Goal: Information Seeking & Learning: Check status

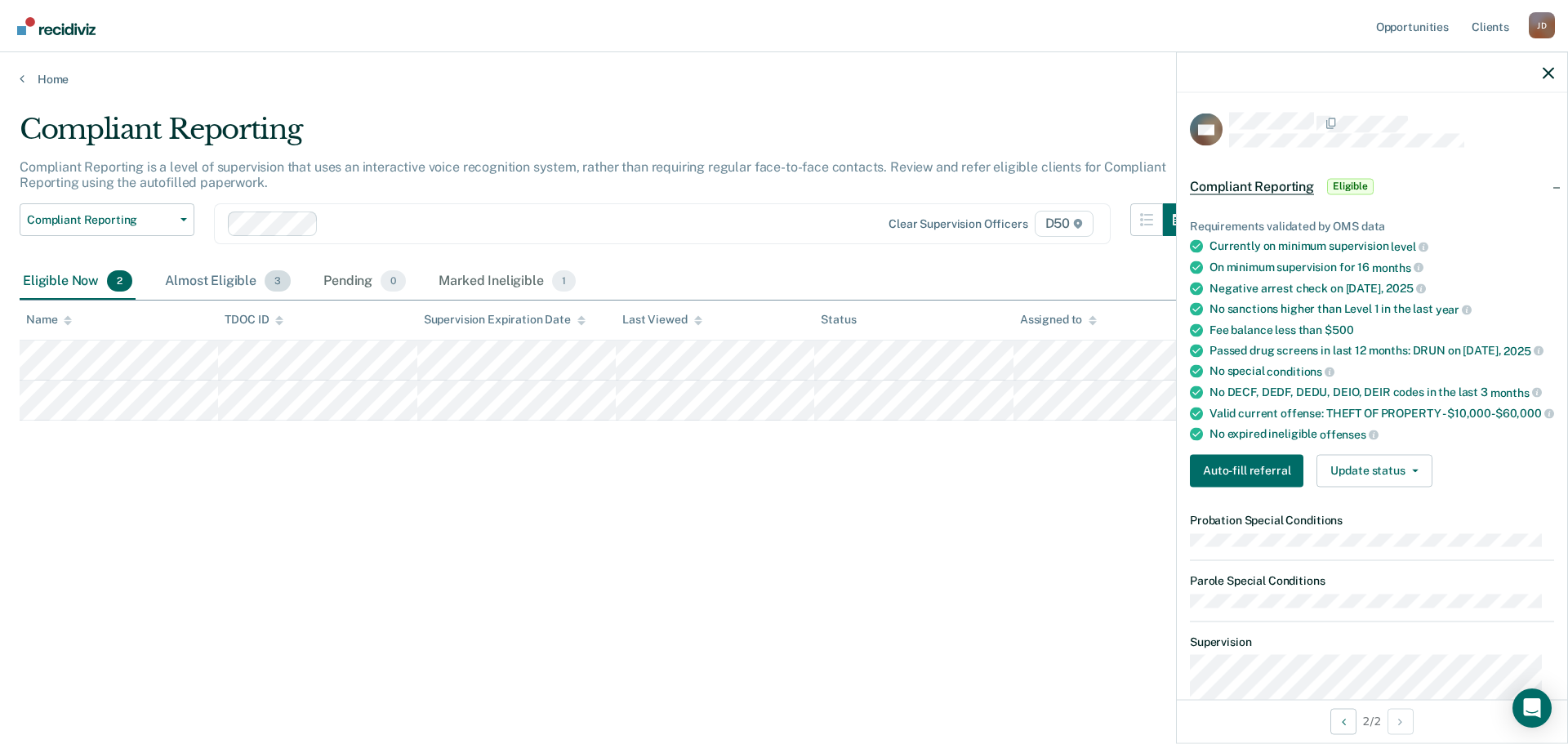
click at [196, 281] on div "Almost Eligible 3" at bounding box center [227, 282] width 132 height 36
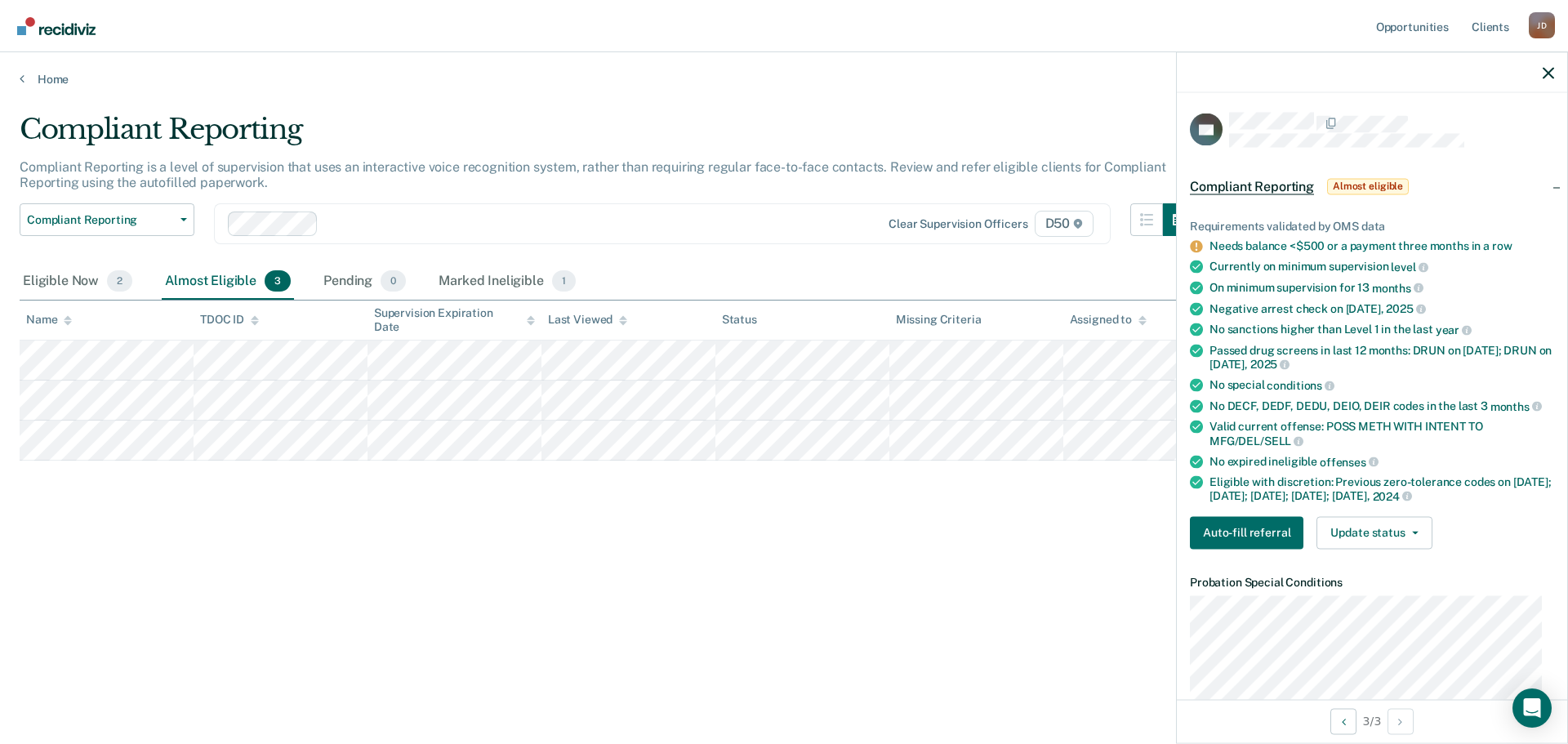
click at [709, 512] on div "Compliant Reporting Compliant Reporting is a level of supervision that uses an …" at bounding box center [784, 366] width 1530 height 509
click at [466, 266] on div "Marked Ineligible 1" at bounding box center [506, 282] width 144 height 36
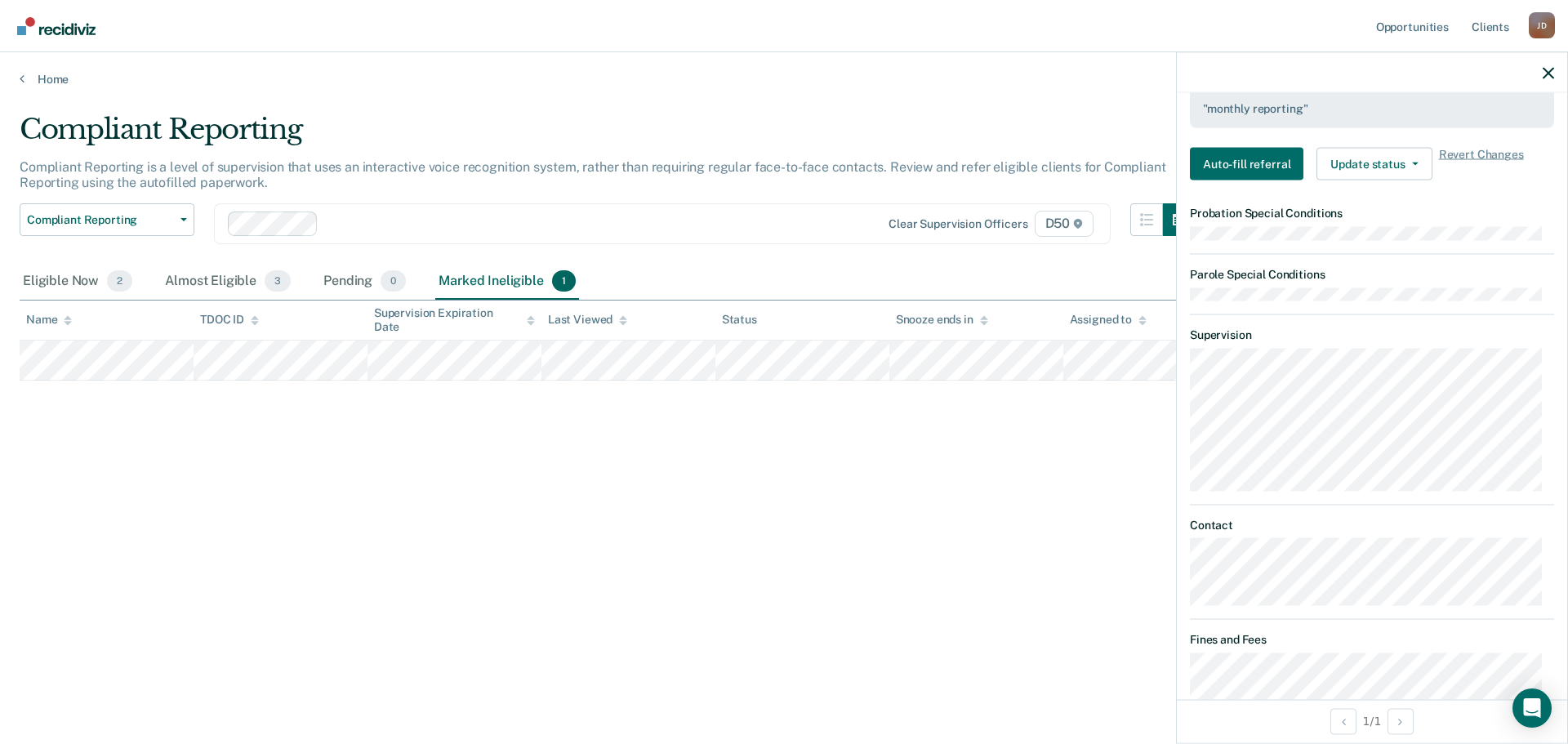
scroll to position [651, 0]
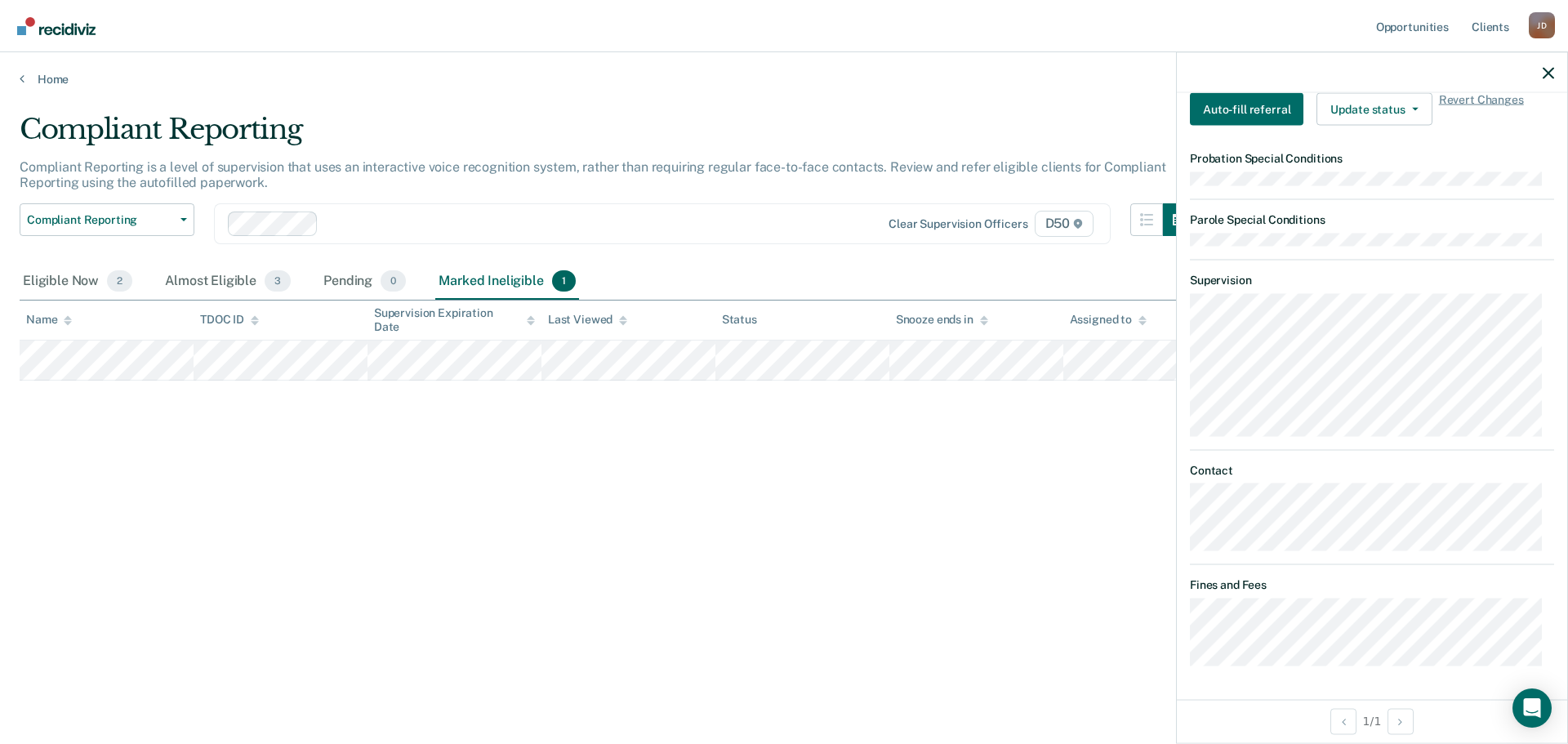
click at [949, 519] on div "Compliant Reporting Compliant Reporting is a level of supervision that uses an …" at bounding box center [784, 366] width 1530 height 509
click at [80, 282] on div "Eligible Now 2" at bounding box center [78, 282] width 116 height 36
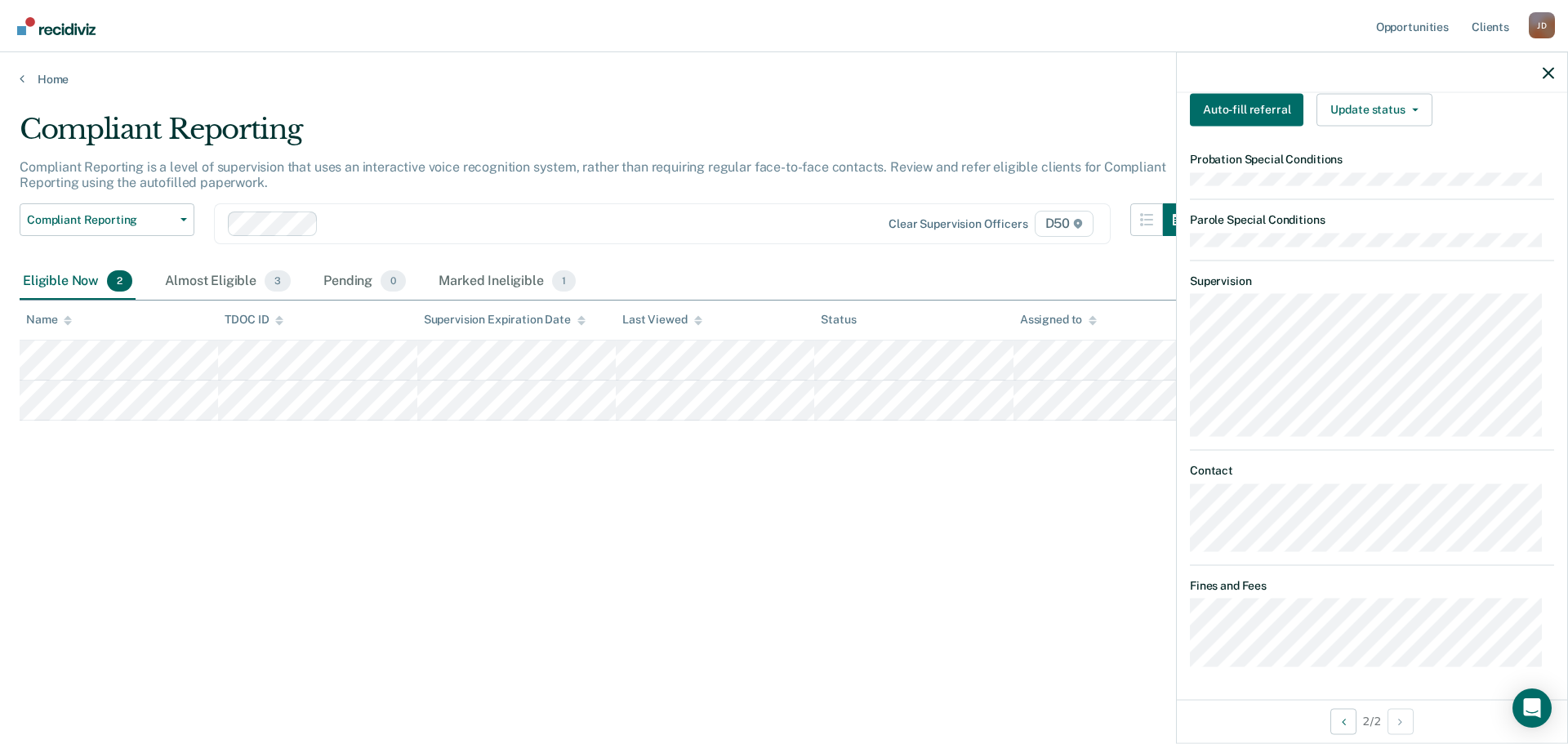
scroll to position [373, 0]
